Goal: Transaction & Acquisition: Purchase product/service

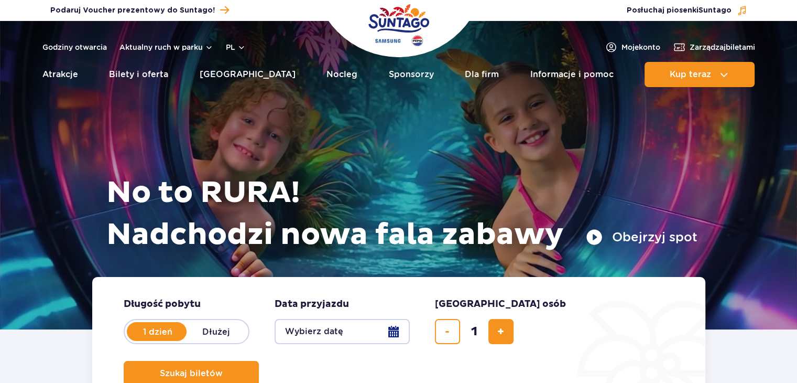
click at [720, 147] on div at bounding box center [398, 175] width 797 height 308
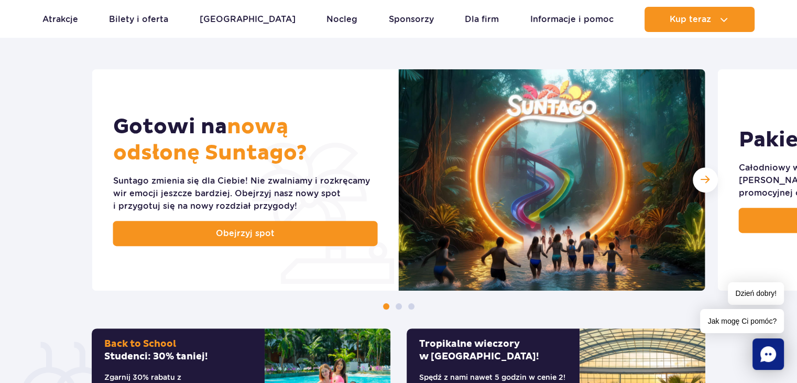
scroll to position [437, 0]
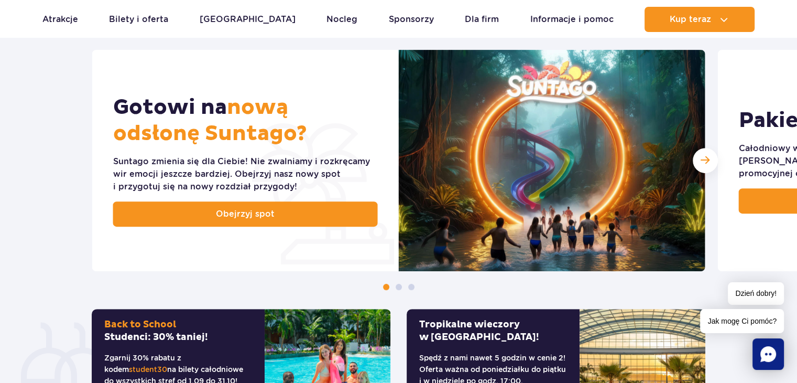
click at [791, 39] on section "Odkryj nasze słoneczne promocje Gotowi na nową odsłonę Suntago? [PERSON_NAME] z…" at bounding box center [398, 194] width 797 height 532
click at [715, 159] on div "Następny slajd" at bounding box center [705, 160] width 25 height 25
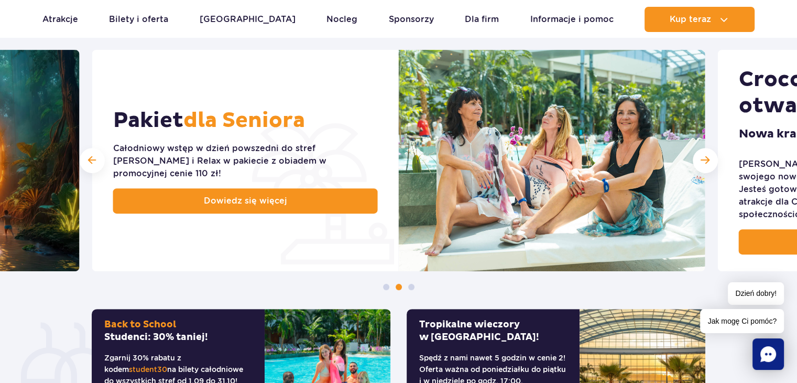
scroll to position [0, 0]
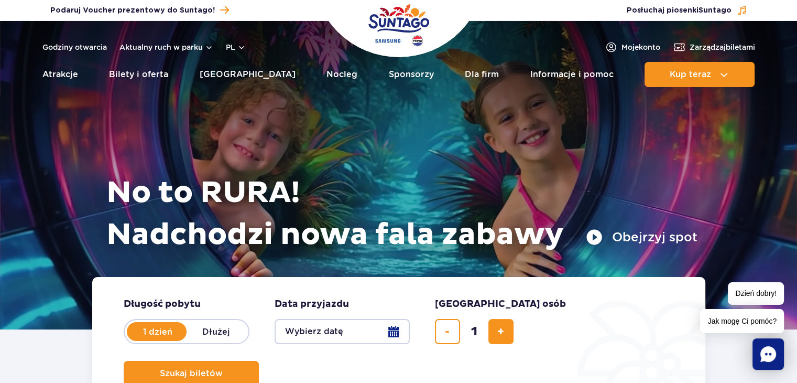
click at [337, 335] on button "Wybierz datę" at bounding box center [342, 331] width 135 height 25
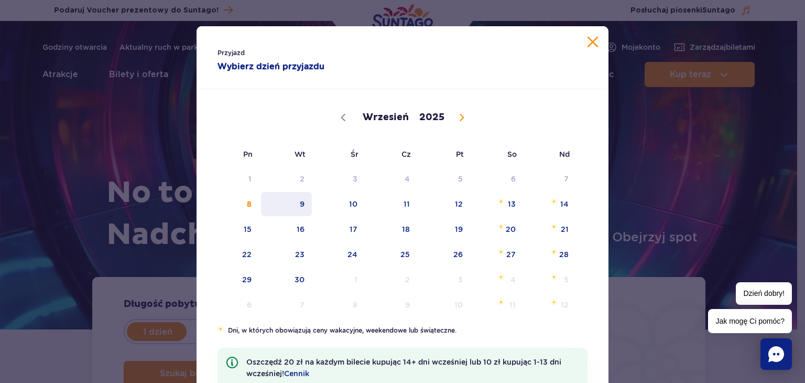
click at [300, 207] on span "9" at bounding box center [286, 204] width 53 height 24
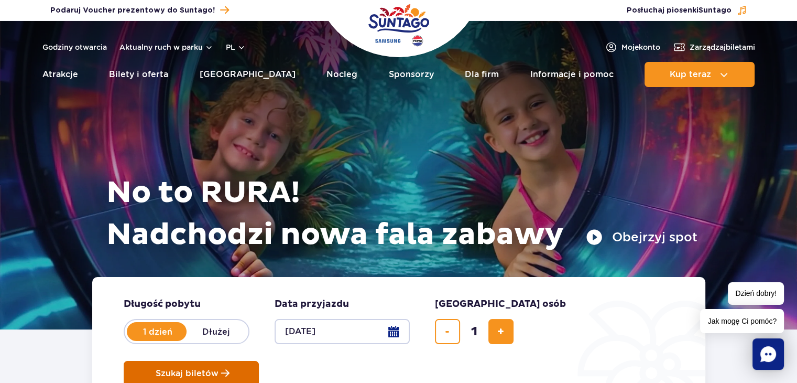
click at [259, 361] on button "Szukaj biletów" at bounding box center [191, 373] width 135 height 25
click at [219, 368] on span "Szukaj biletów" at bounding box center [187, 372] width 63 height 9
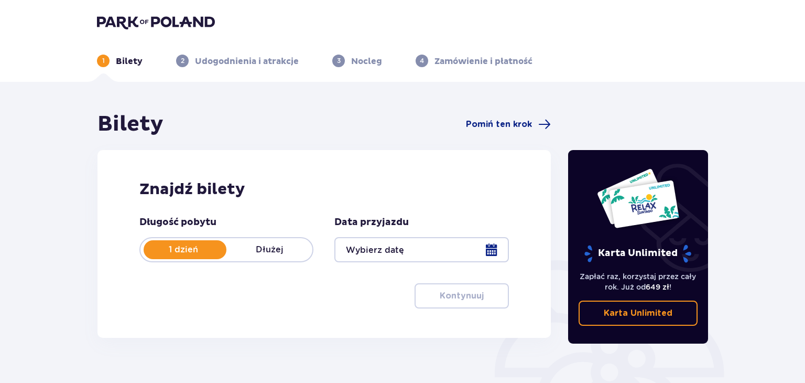
type input "[DATE]"
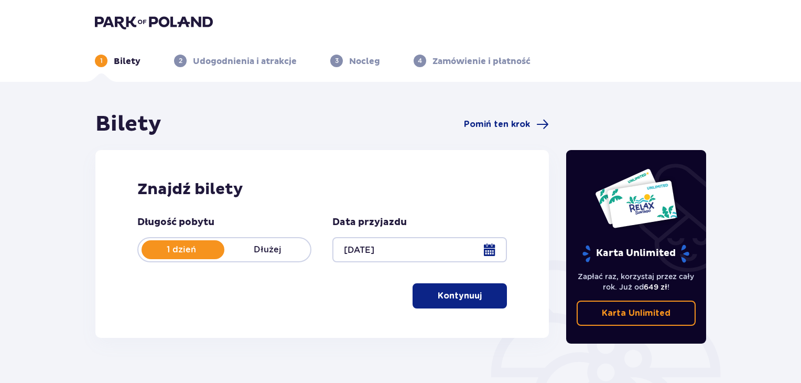
click at [448, 284] on button "Kontynuuj" at bounding box center [459, 295] width 94 height 25
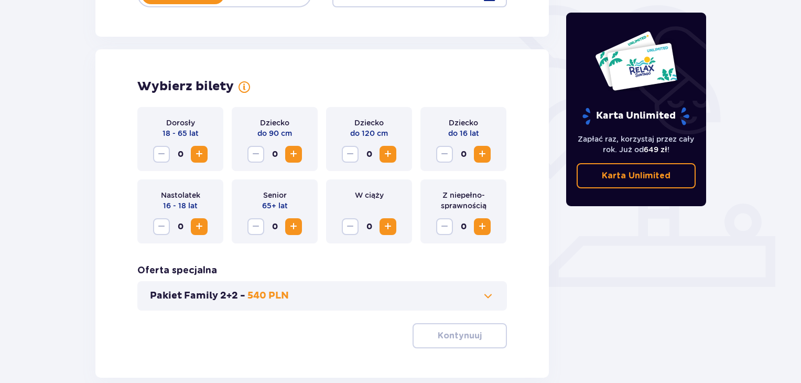
scroll to position [291, 0]
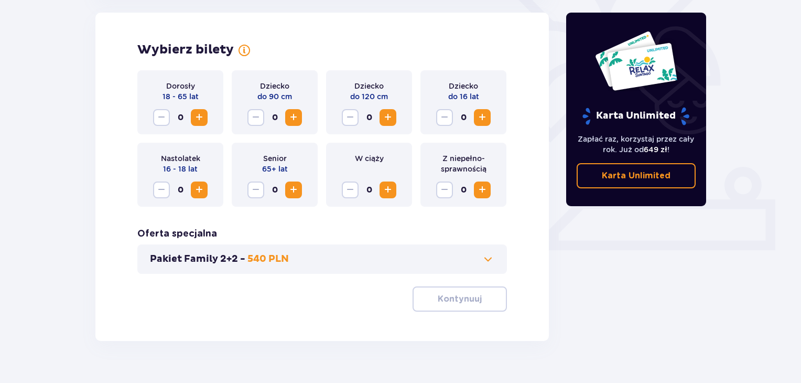
click at [200, 122] on span "Increase" at bounding box center [199, 117] width 13 height 13
click at [441, 303] on p "Kontynuuj" at bounding box center [460, 299] width 44 height 12
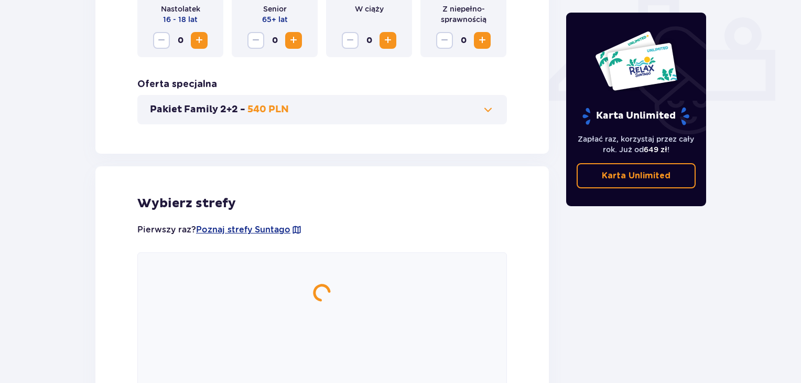
scroll to position [417, 0]
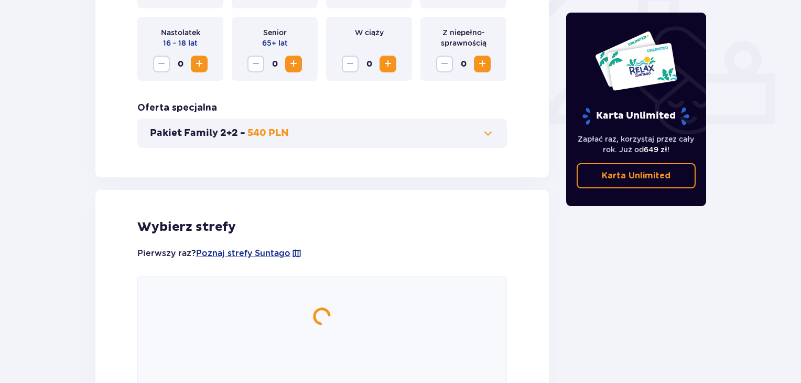
click at [469, 129] on button "Pakiet Family 2+2 - 540 PLN" at bounding box center [322, 133] width 344 height 13
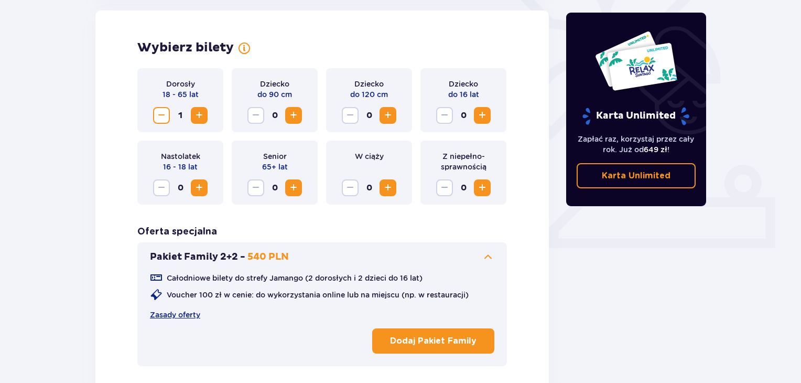
scroll to position [291, 0]
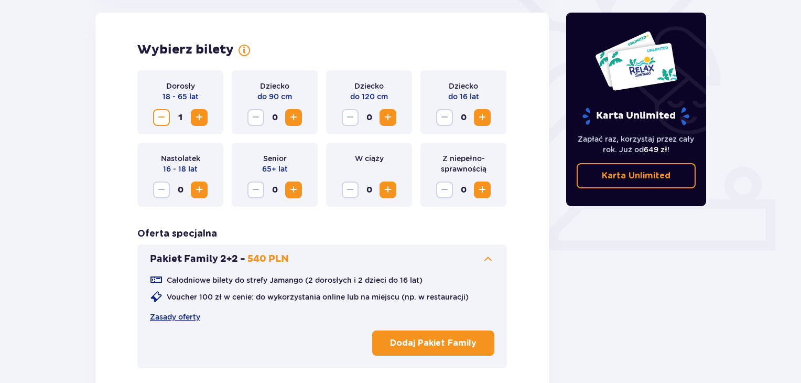
click at [486, 253] on span at bounding box center [488, 259] width 13 height 13
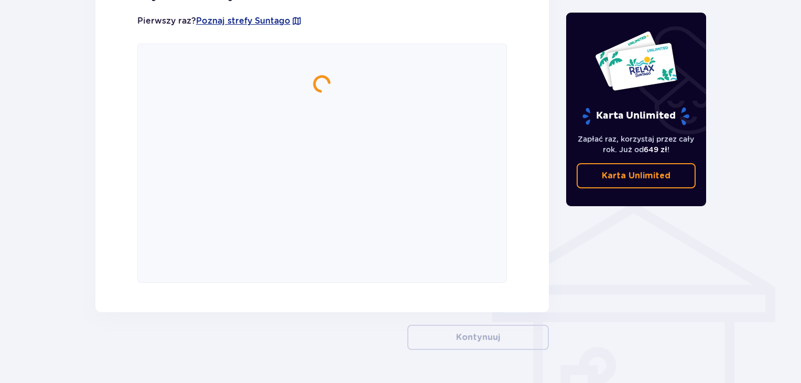
scroll to position [658, 0]
